Goal: Transaction & Acquisition: Purchase product/service

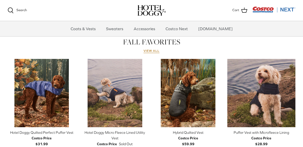
scroll to position [206, 0]
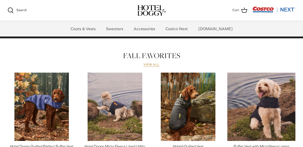
click at [153, 64] on link "View all" at bounding box center [152, 65] width 16 height 4
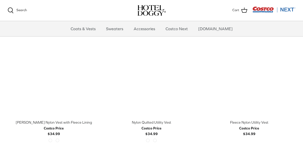
scroll to position [524, 0]
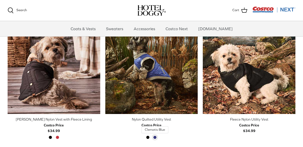
click at [155, 136] on span "Clematis Blue" at bounding box center [155, 137] width 4 height 4
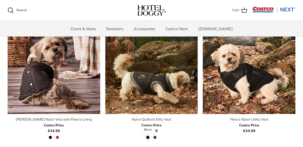
click at [148, 136] on span "Black" at bounding box center [148, 137] width 4 height 4
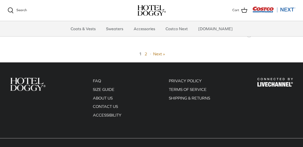
scroll to position [1150, 0]
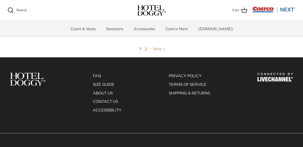
click at [157, 48] on link "Next »" at bounding box center [159, 48] width 12 height 5
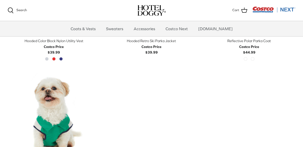
scroll to position [265, 0]
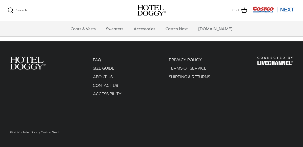
scroll to position [366, 0]
